Goal: Download file/media

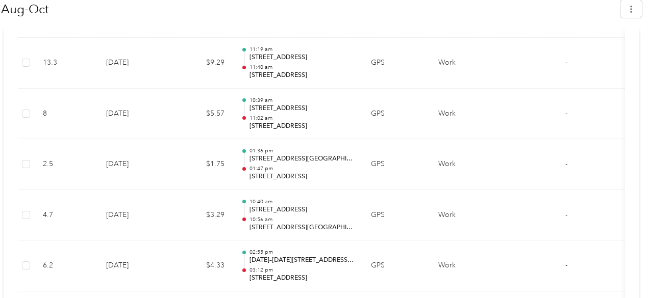
scroll to position [6729, 0]
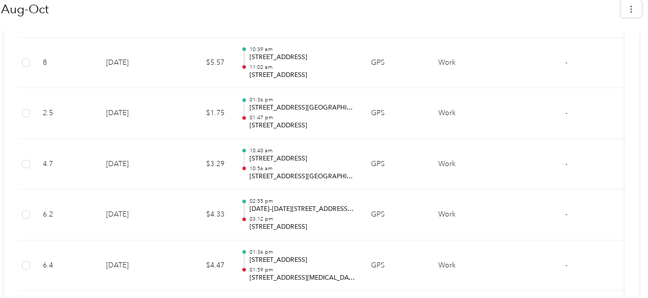
click at [44, 190] on td "6.2" at bounding box center [66, 215] width 63 height 51
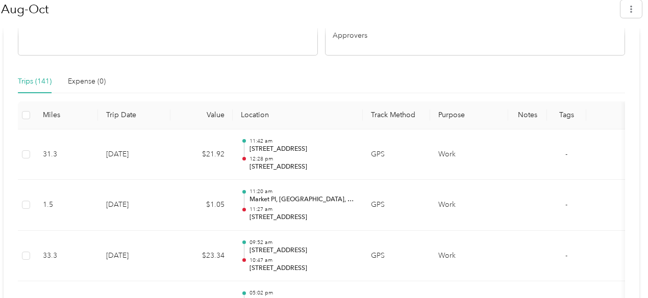
scroll to position [341, 0]
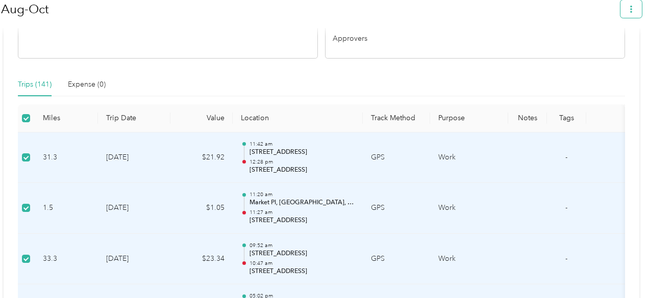
click at [637, 14] on button "button" at bounding box center [630, 9] width 21 height 18
click at [609, 52] on span "Download" at bounding box center [607, 57] width 34 height 11
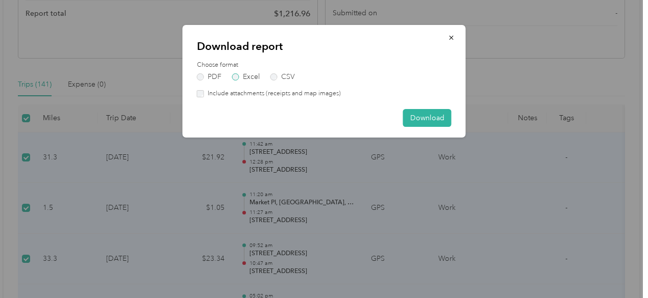
click at [233, 76] on label "Excel" at bounding box center [246, 76] width 28 height 7
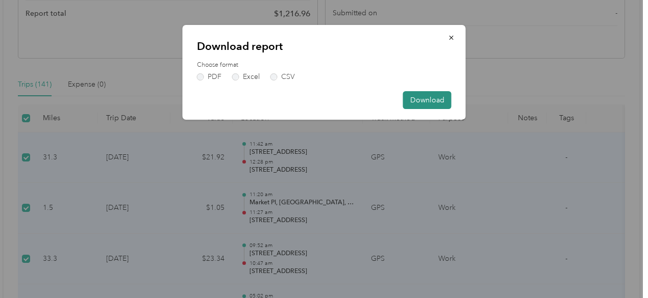
click at [416, 100] on button "Download" at bounding box center [427, 100] width 48 height 18
